Goal: Task Accomplishment & Management: Manage account settings

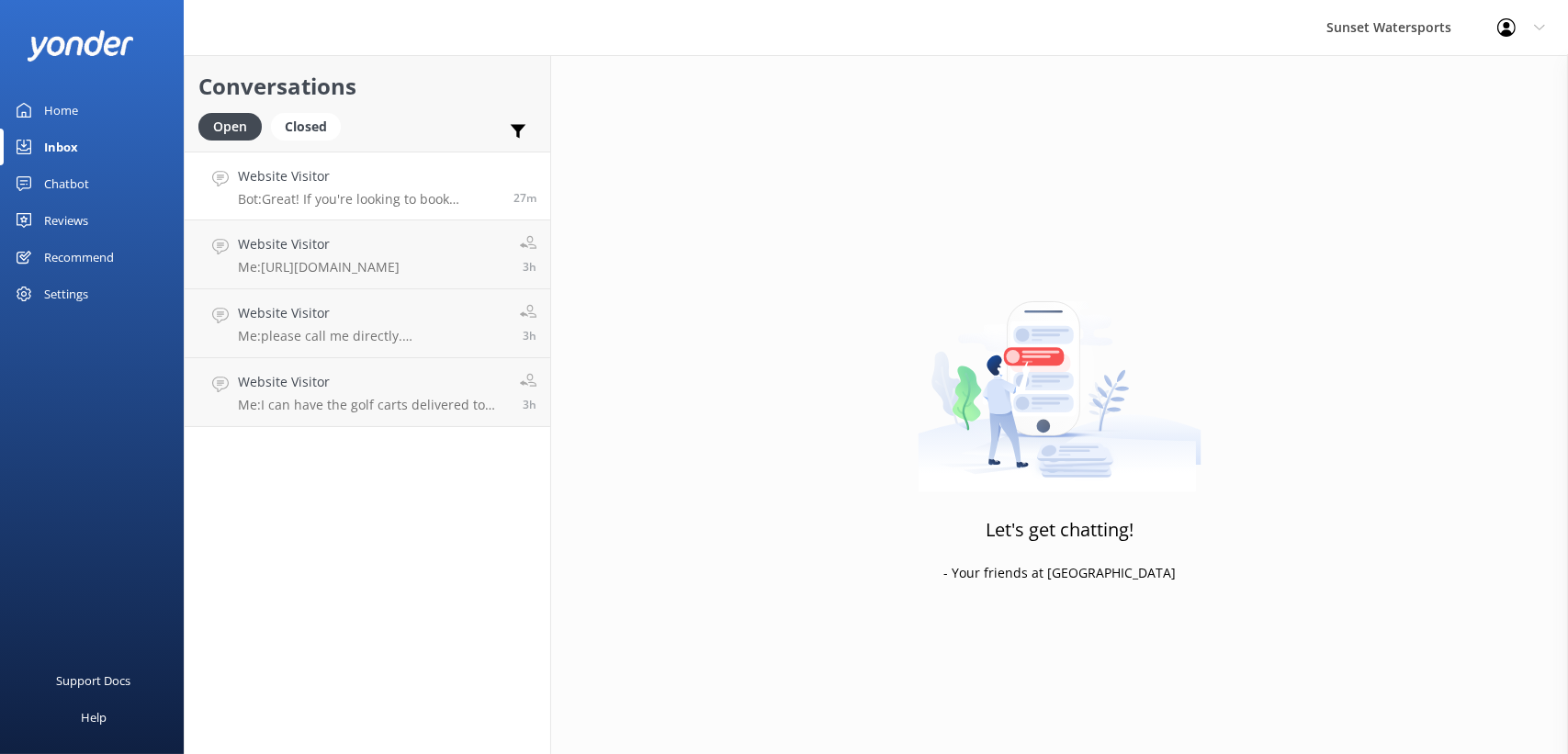
click at [371, 176] on h4 "Website Visitor" at bounding box center [369, 176] width 262 height 20
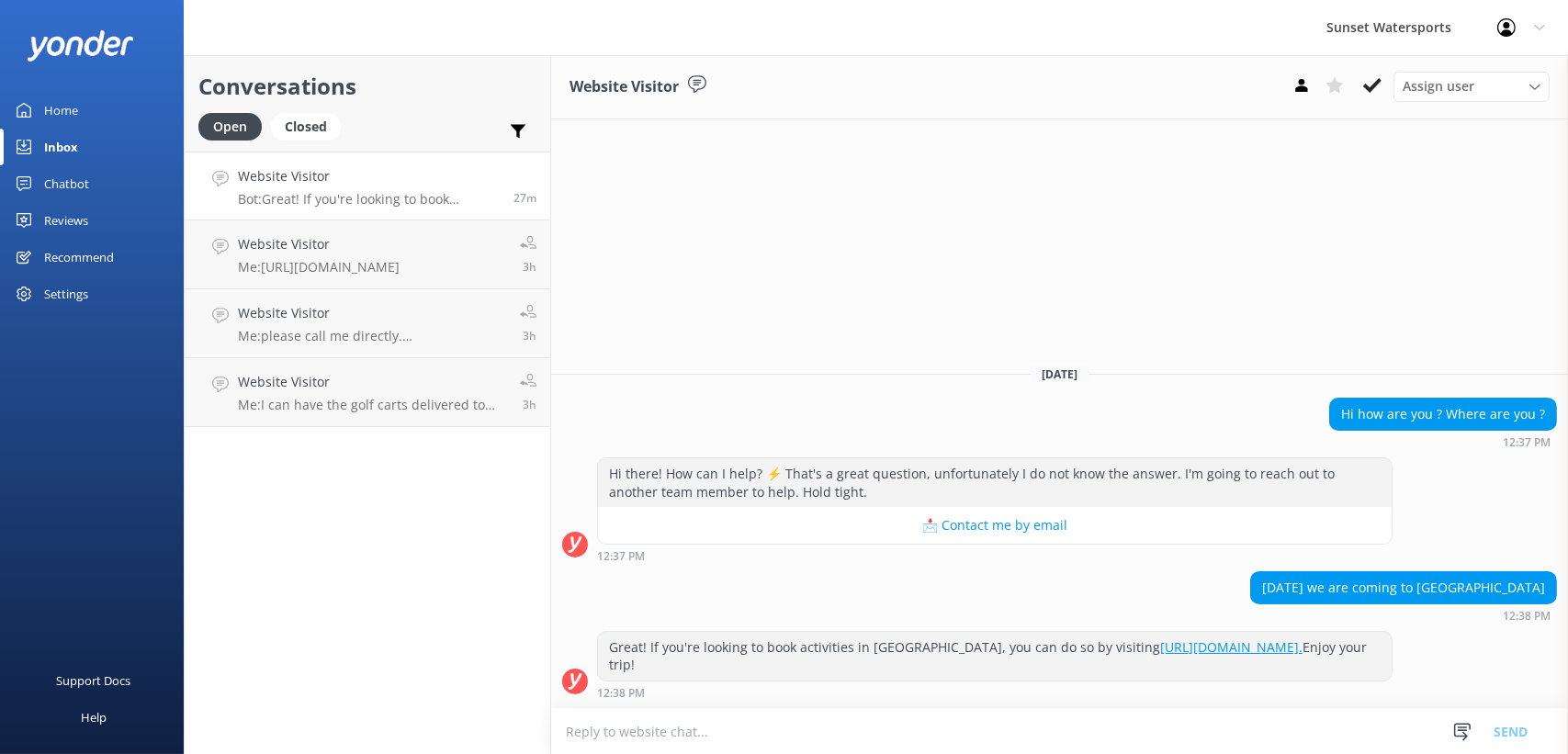
click at [43, 507] on div "Support Docs Help" at bounding box center [91, 566] width 184 height 377
click at [33, 119] on link "Home" at bounding box center [91, 110] width 184 height 37
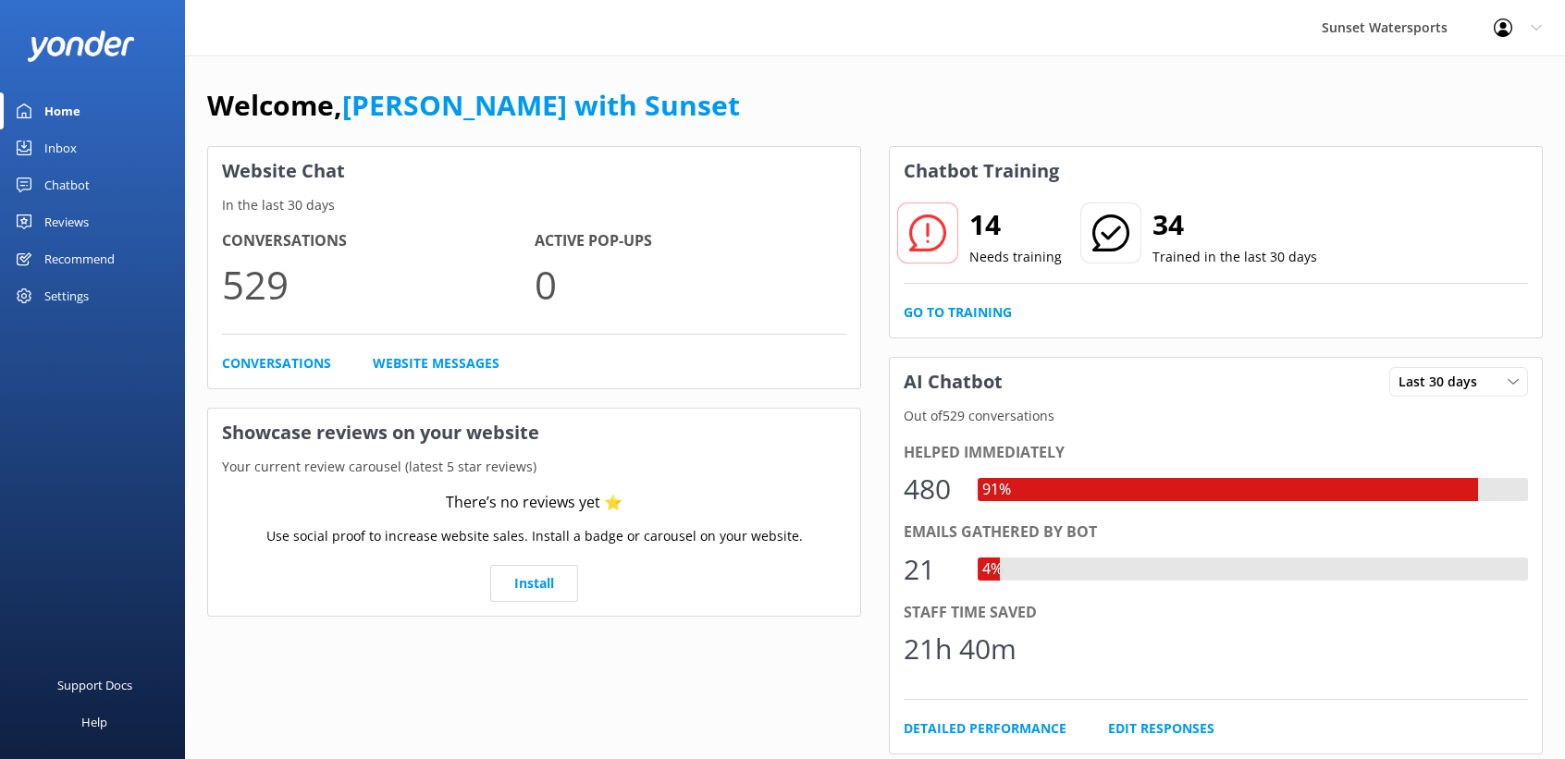
click at [872, 151] on div "Website Chat In the last 30 days Conversations 529 Active Pop-ups 0 Conversatio…" at bounding box center [875, 663] width 1336 height 1034
click at [871, 340] on div "Website Chat In the last 30 days Conversations 529 Active Pop-ups 0 Conversatio…" at bounding box center [875, 663] width 1336 height 1034
click at [55, 146] on div "Inbox" at bounding box center [60, 148] width 32 height 37
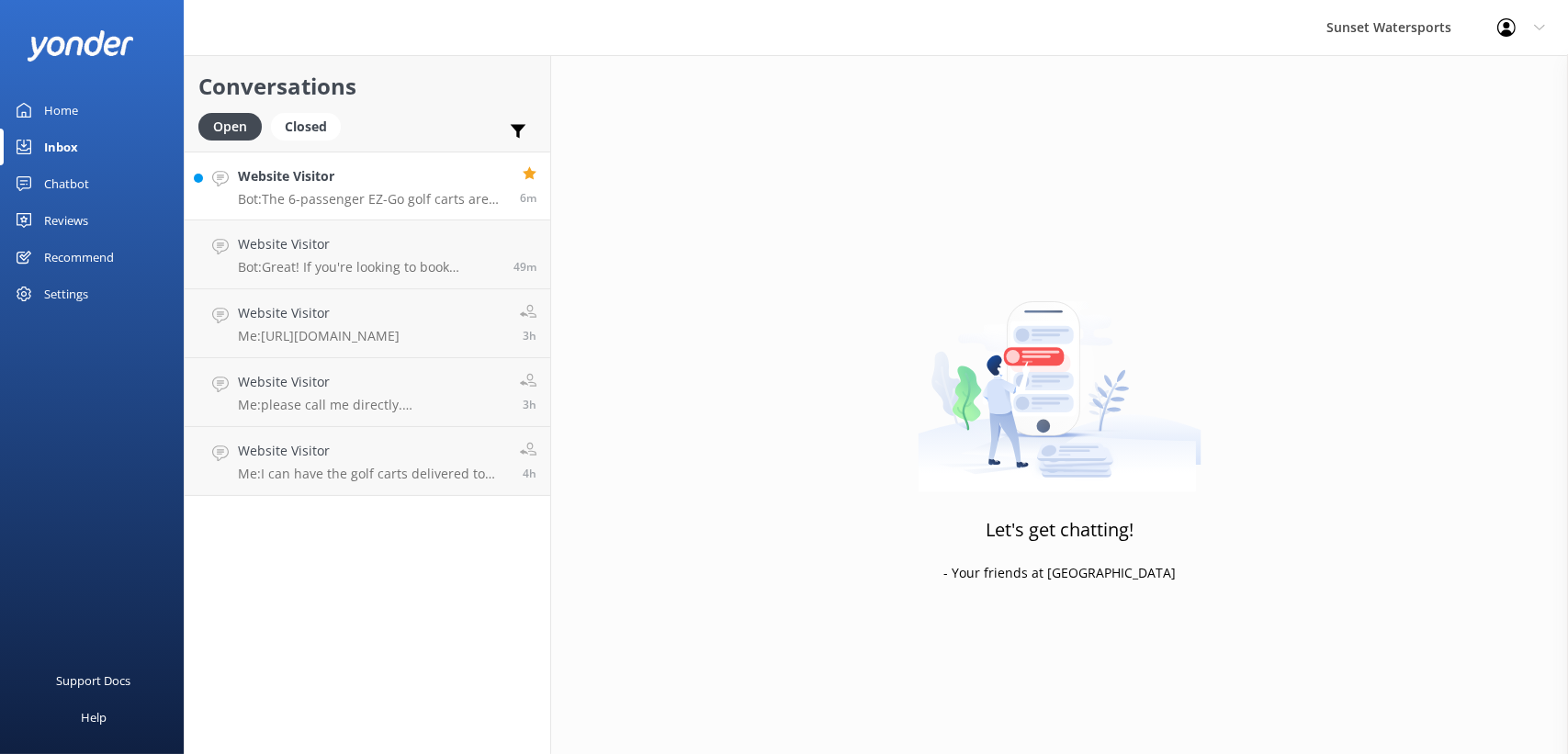
click at [212, 169] on link "Website Visitor Bot: The 6-passenger EZ-Go golf carts are perfect for sightseei…" at bounding box center [367, 186] width 365 height 69
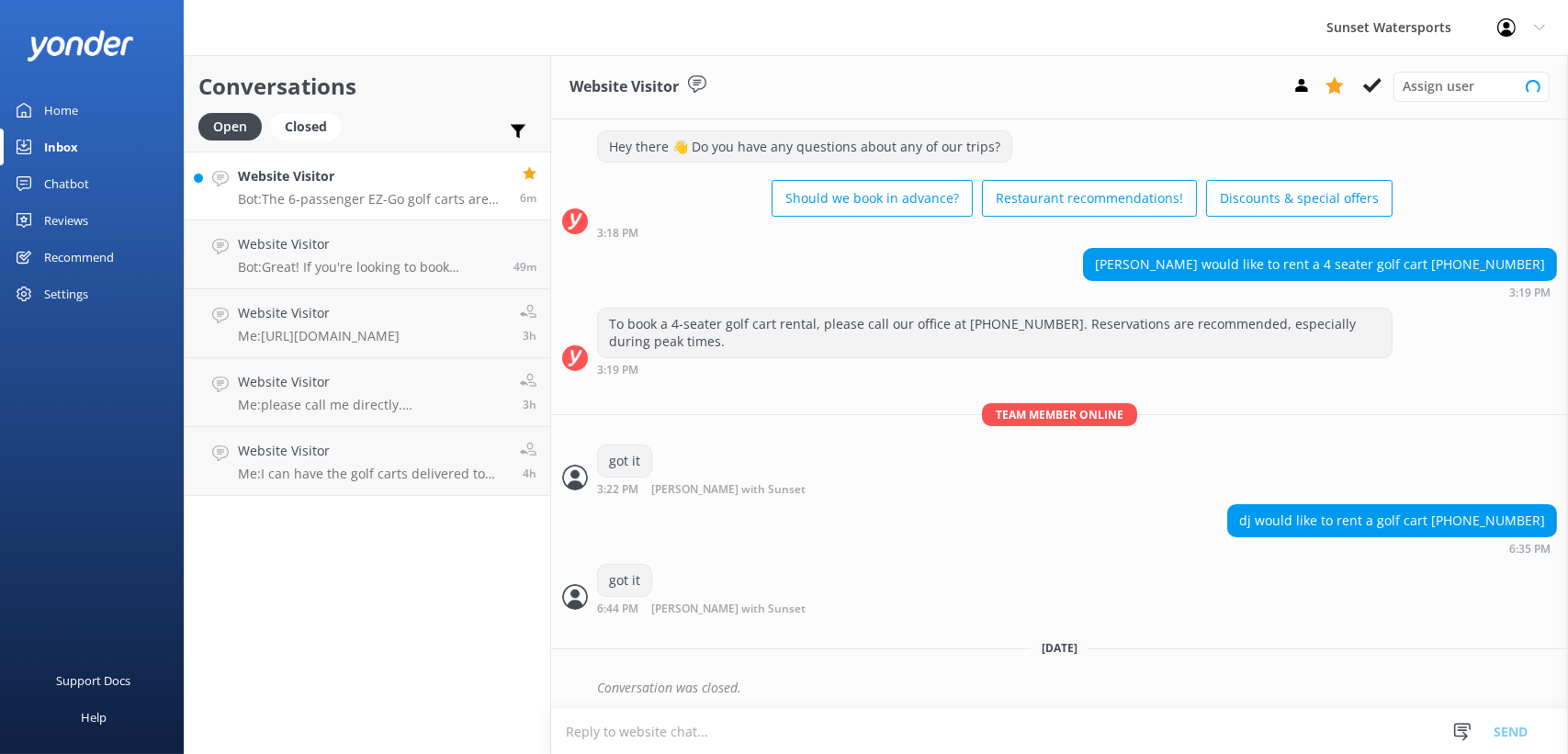
scroll to position [642, 0]
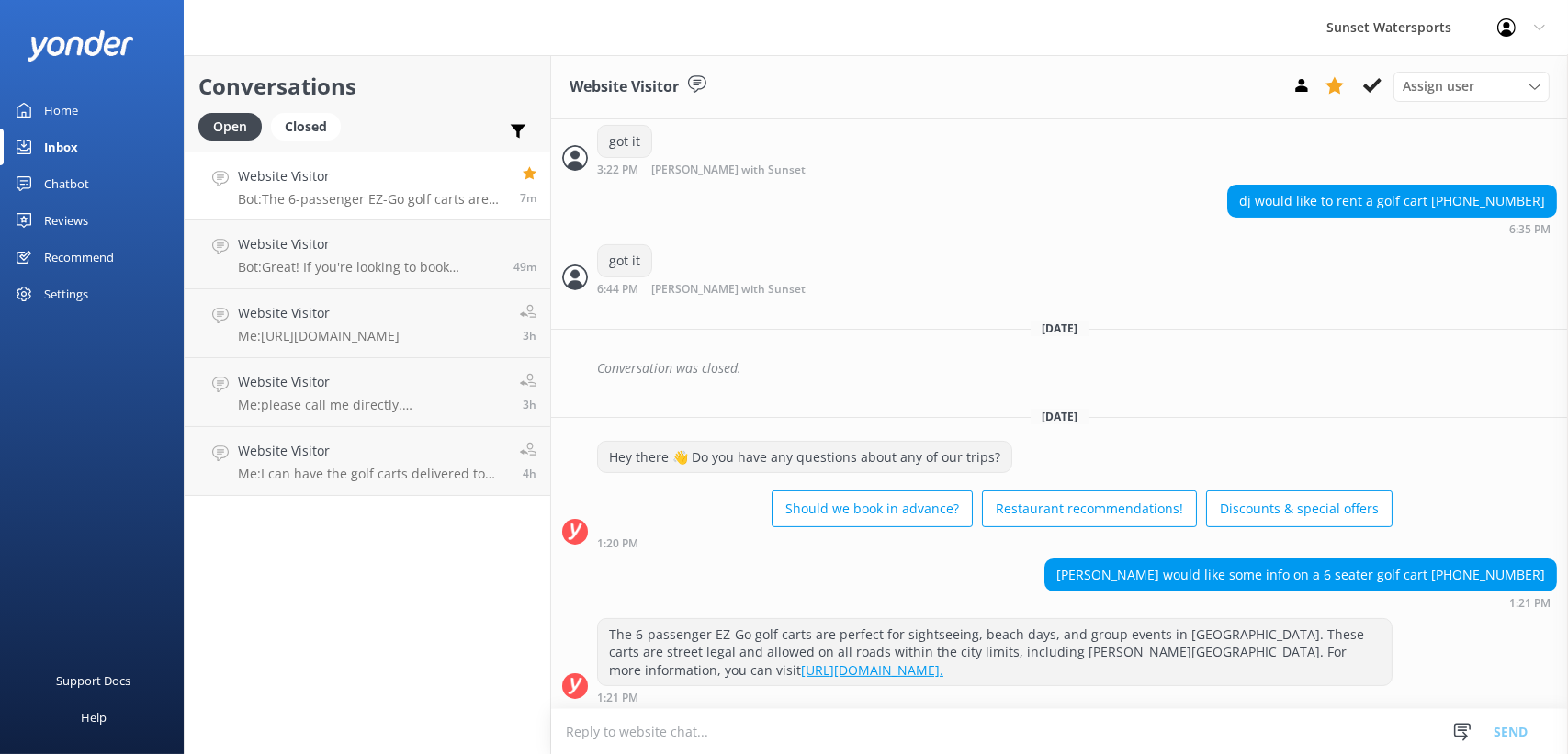
click at [44, 111] on div "Home" at bounding box center [61, 110] width 34 height 37
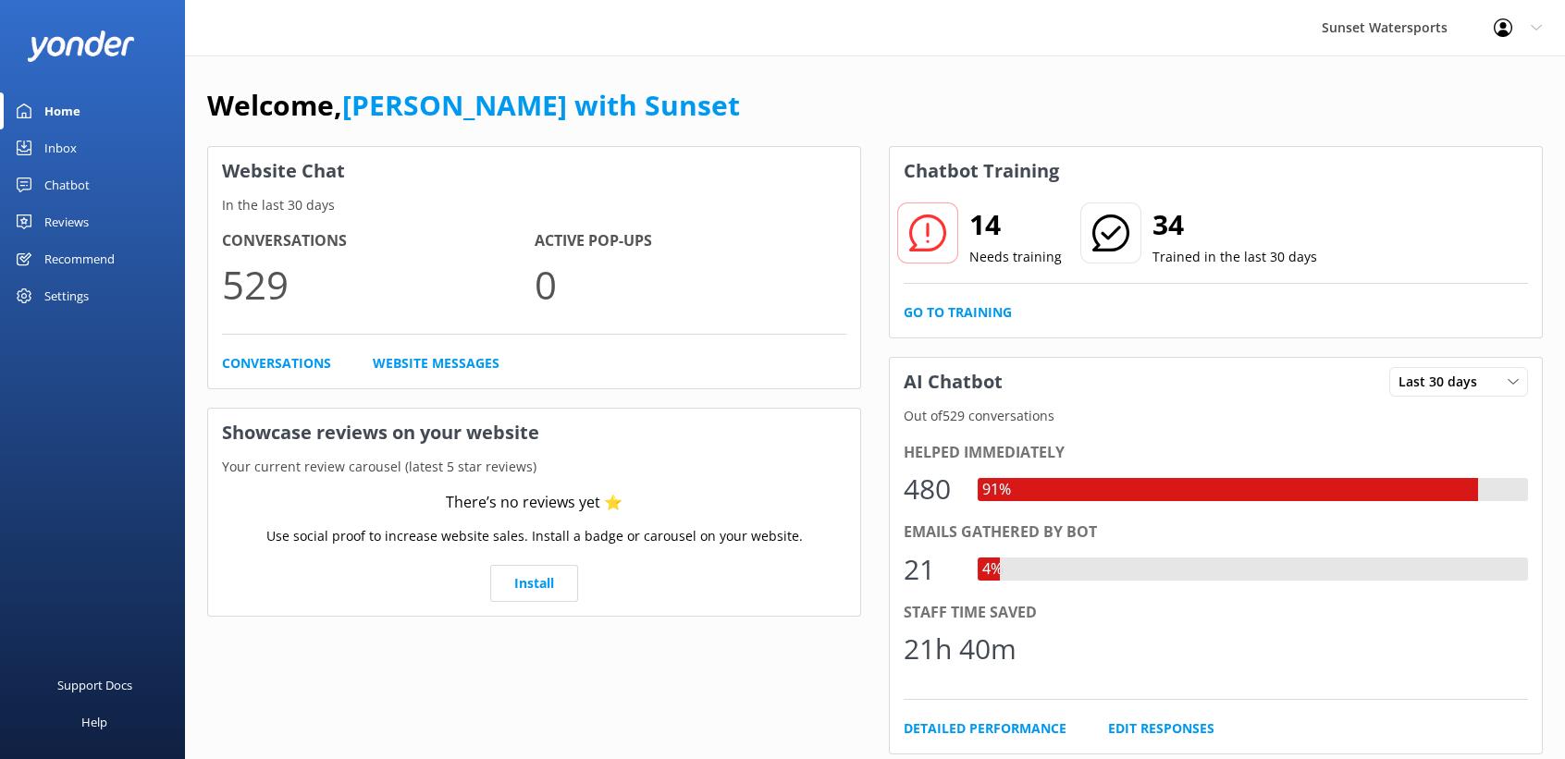
click at [79, 142] on link "Inbox" at bounding box center [92, 148] width 185 height 37
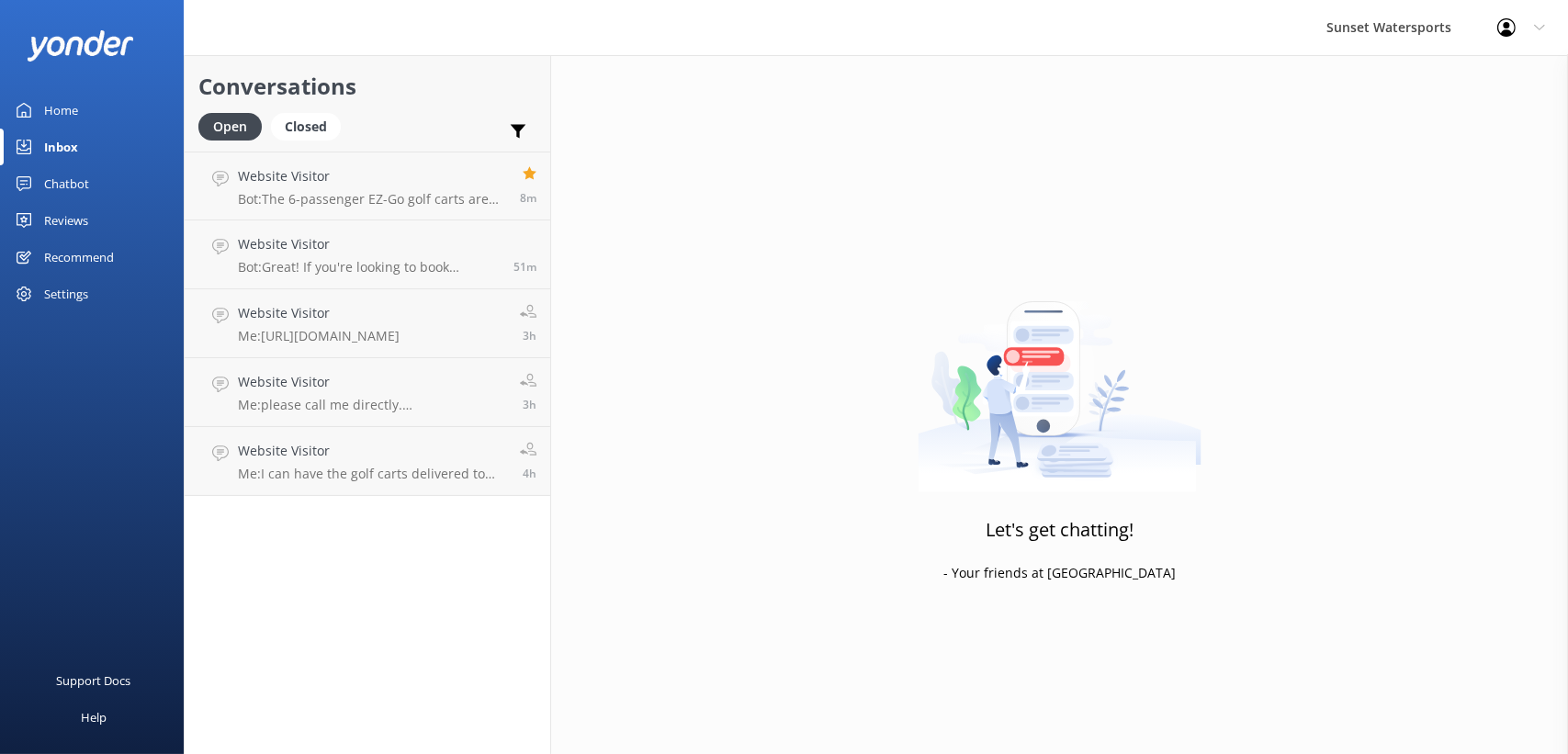
click at [72, 108] on div "Home" at bounding box center [61, 110] width 34 height 37
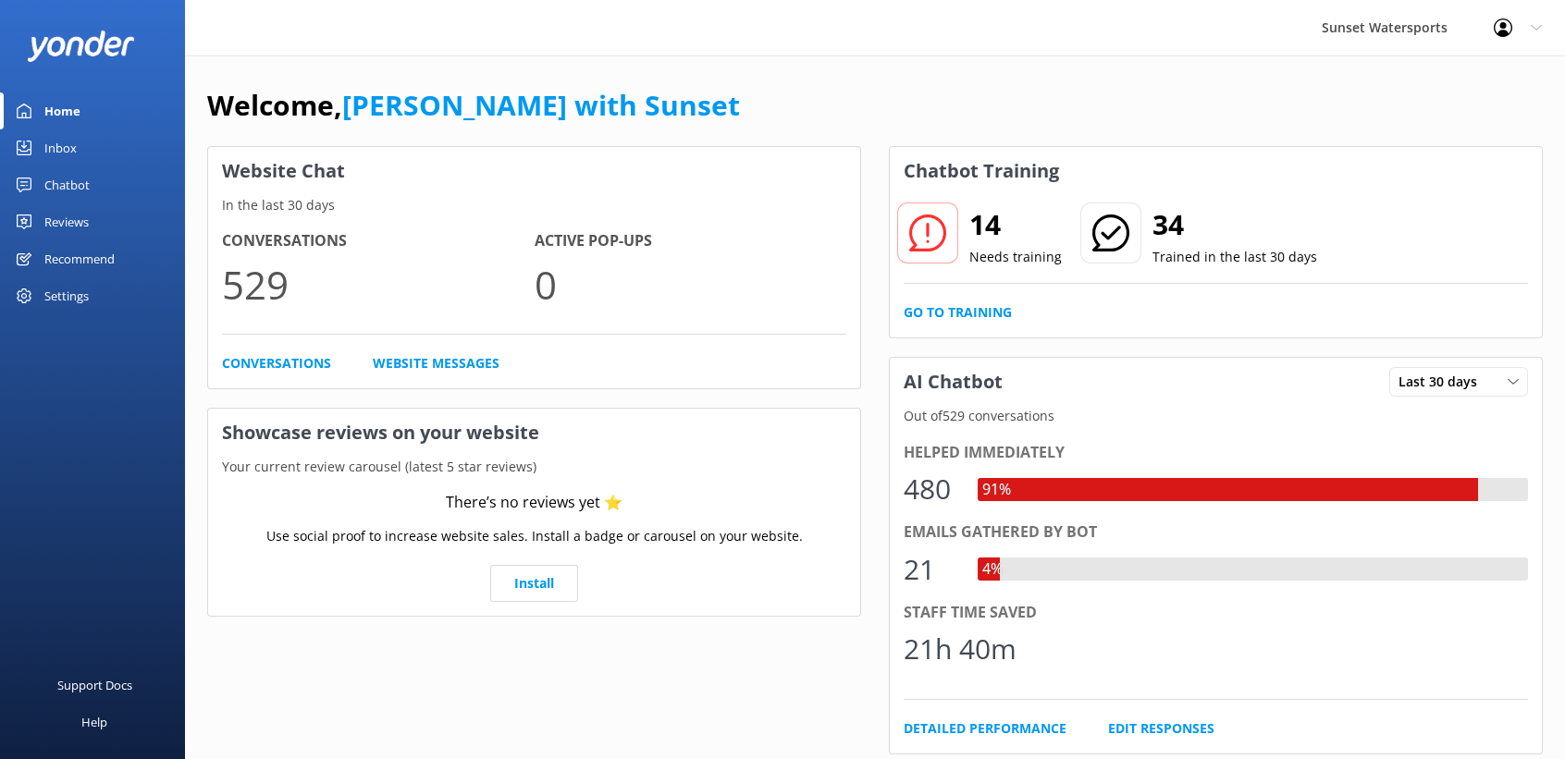
click at [41, 144] on link "Inbox" at bounding box center [92, 148] width 185 height 37
